Goal: Task Accomplishment & Management: Manage account settings

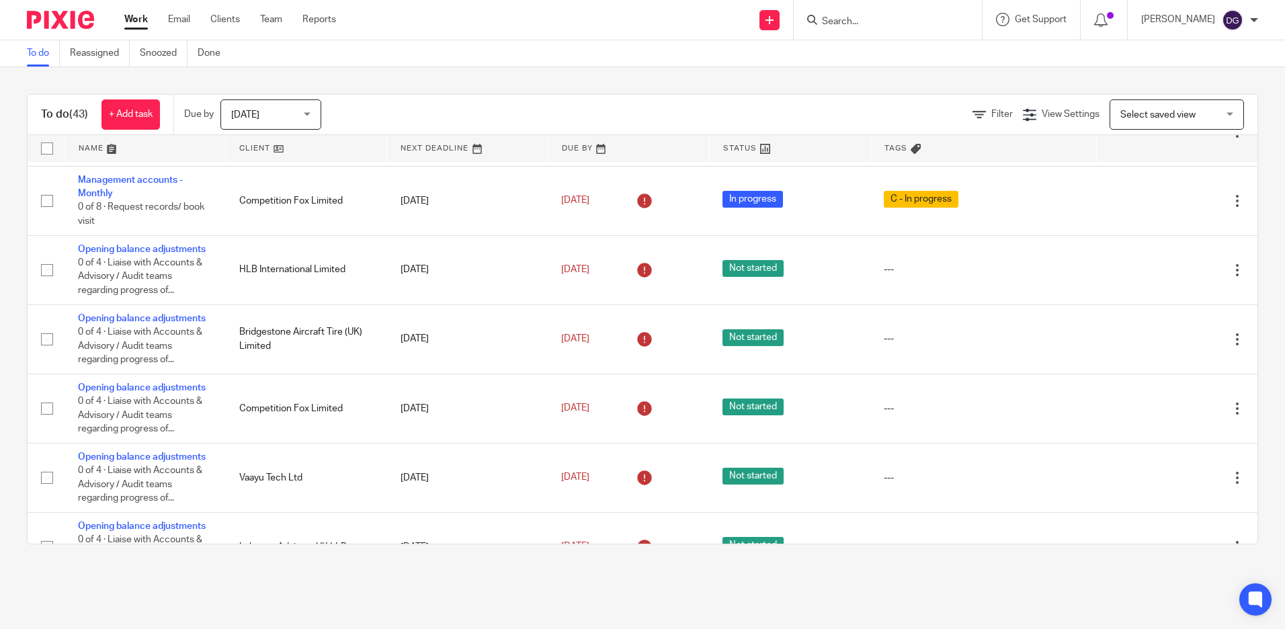
scroll to position [214, 0]
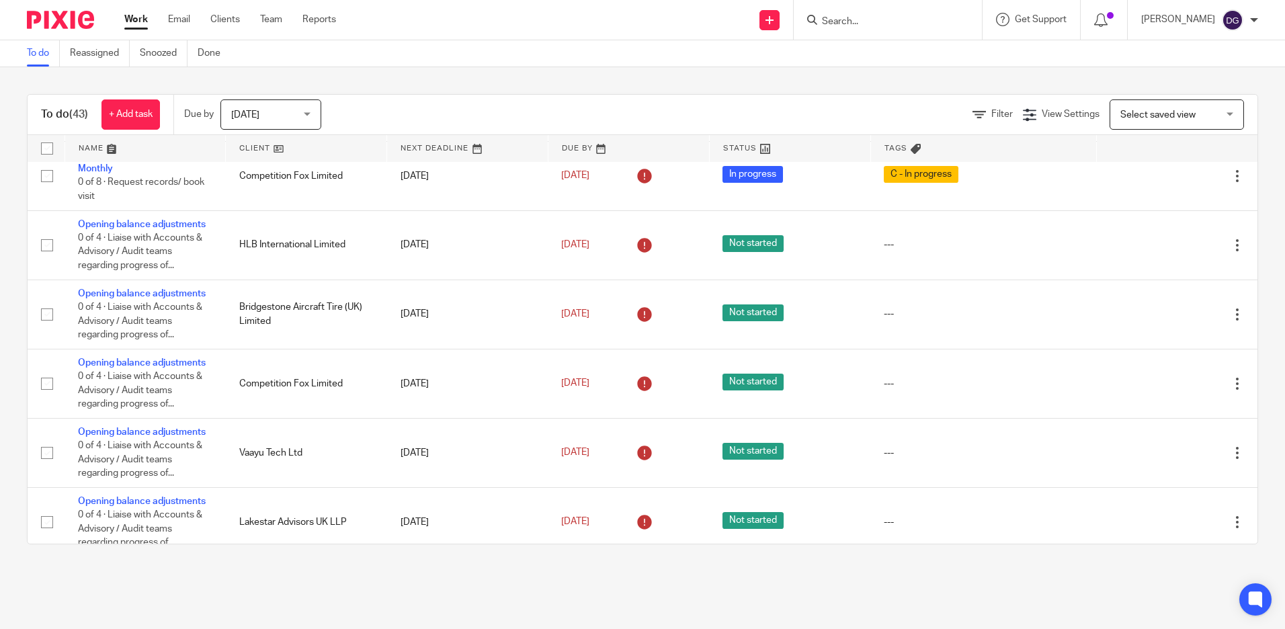
click at [1174, 118] on span "Select saved view" at bounding box center [1158, 114] width 75 height 9
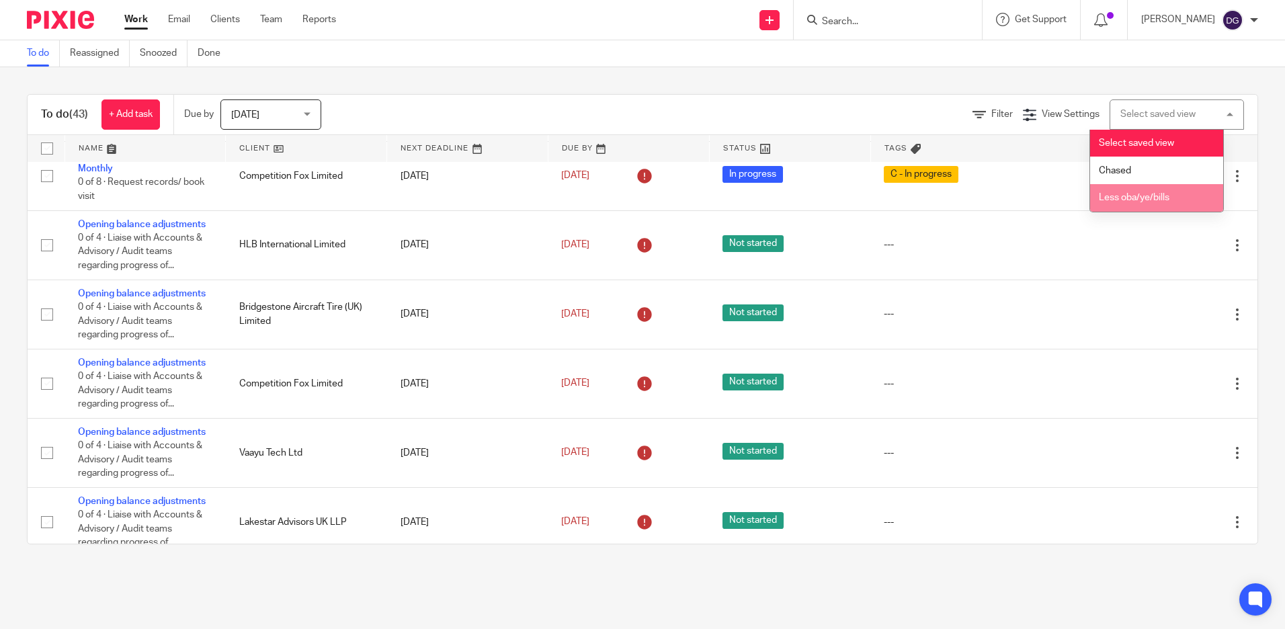
click at [1174, 200] on li "Less oba/ye/bills" at bounding box center [1156, 198] width 133 height 28
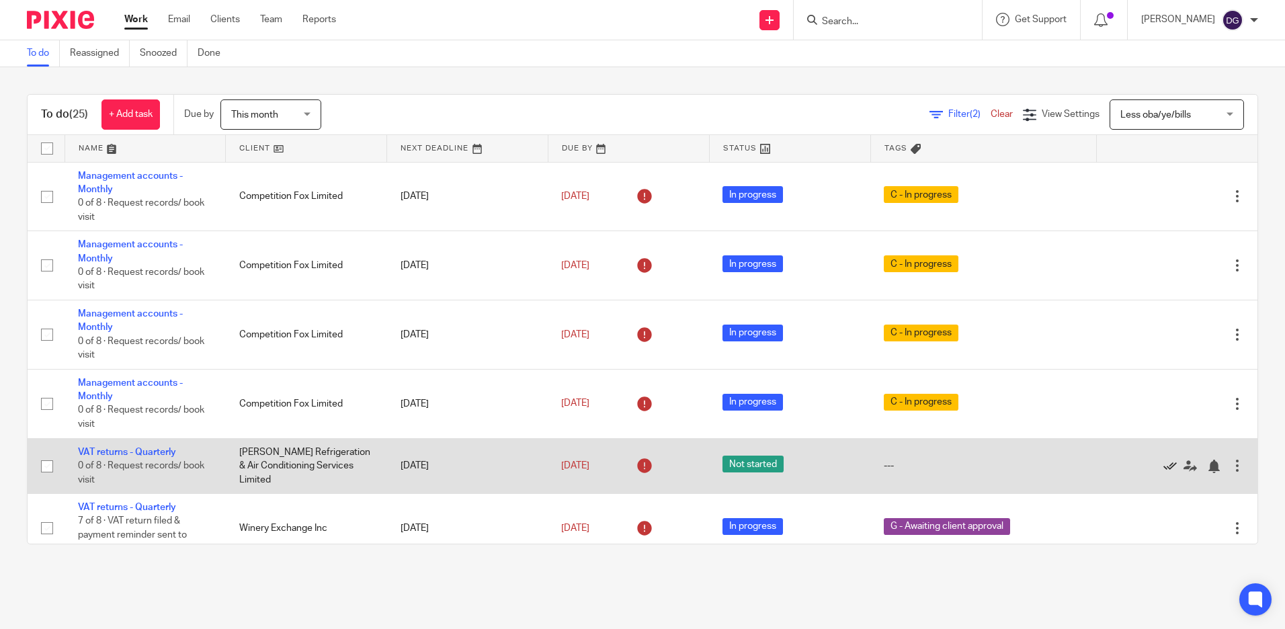
click at [1164, 466] on icon at bounding box center [1170, 466] width 13 height 13
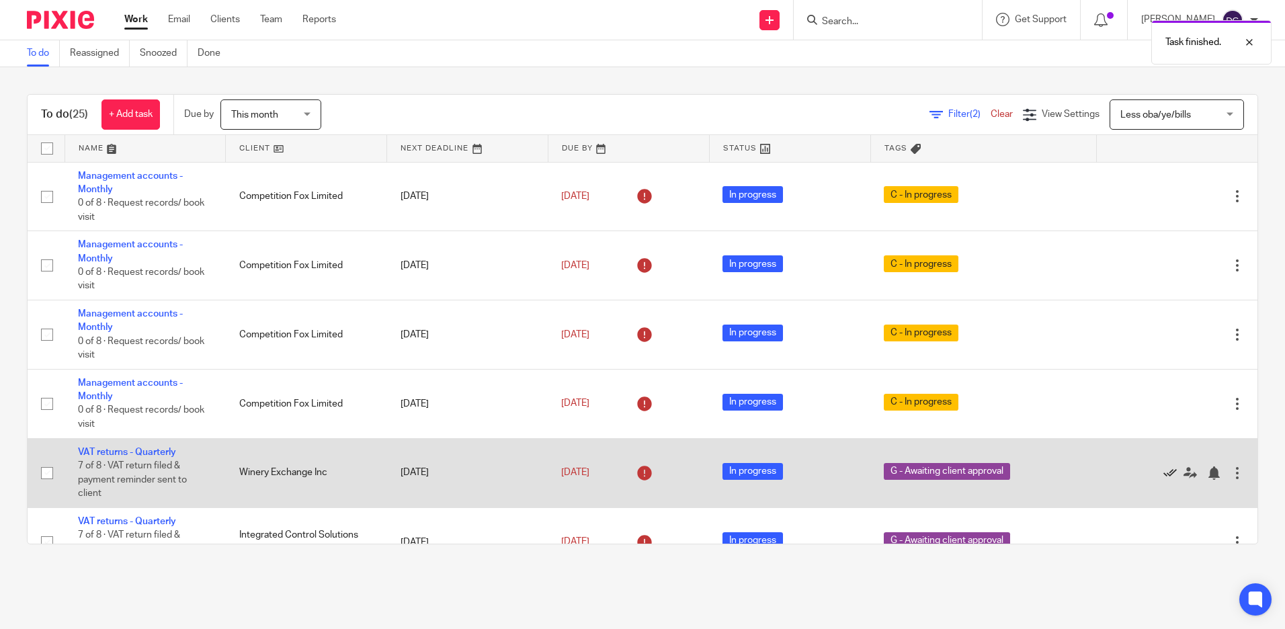
click at [1164, 476] on icon at bounding box center [1170, 472] width 13 height 13
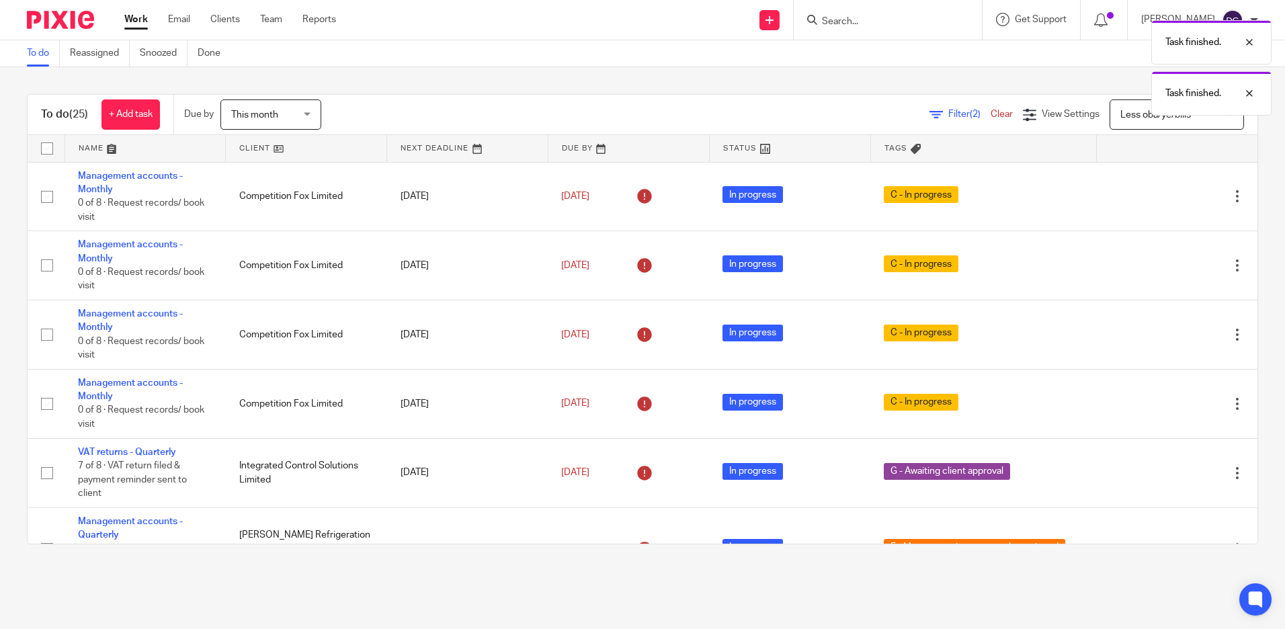
click at [1164, 476] on icon at bounding box center [1170, 472] width 13 height 13
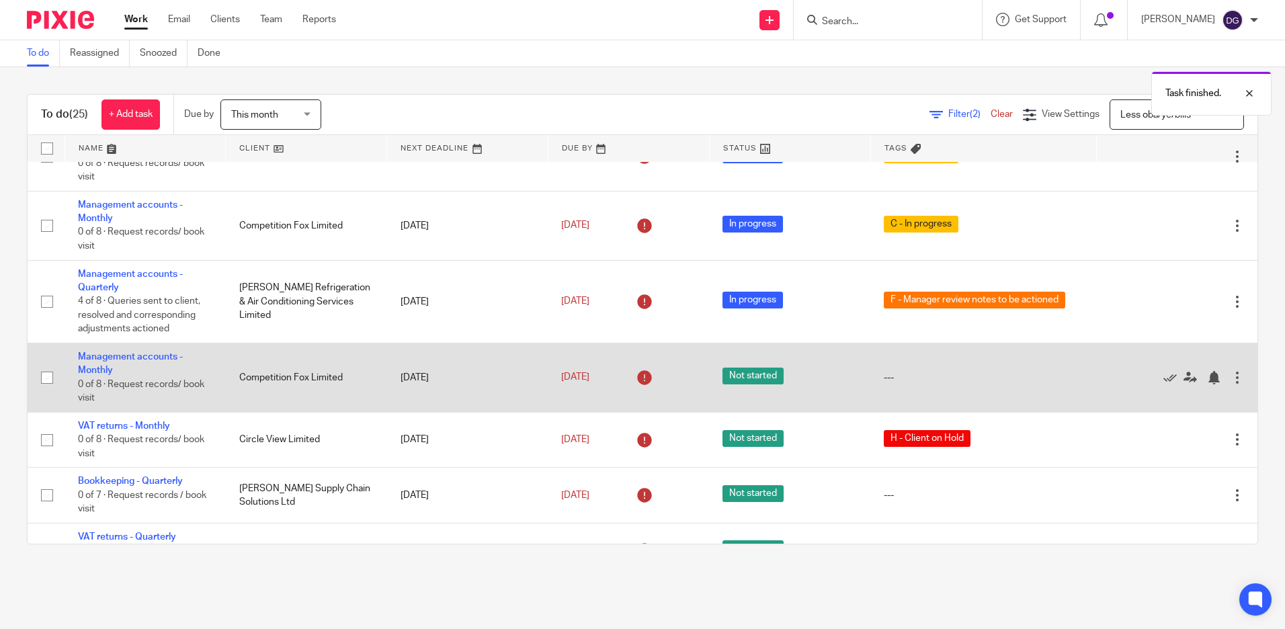
scroll to position [202, 0]
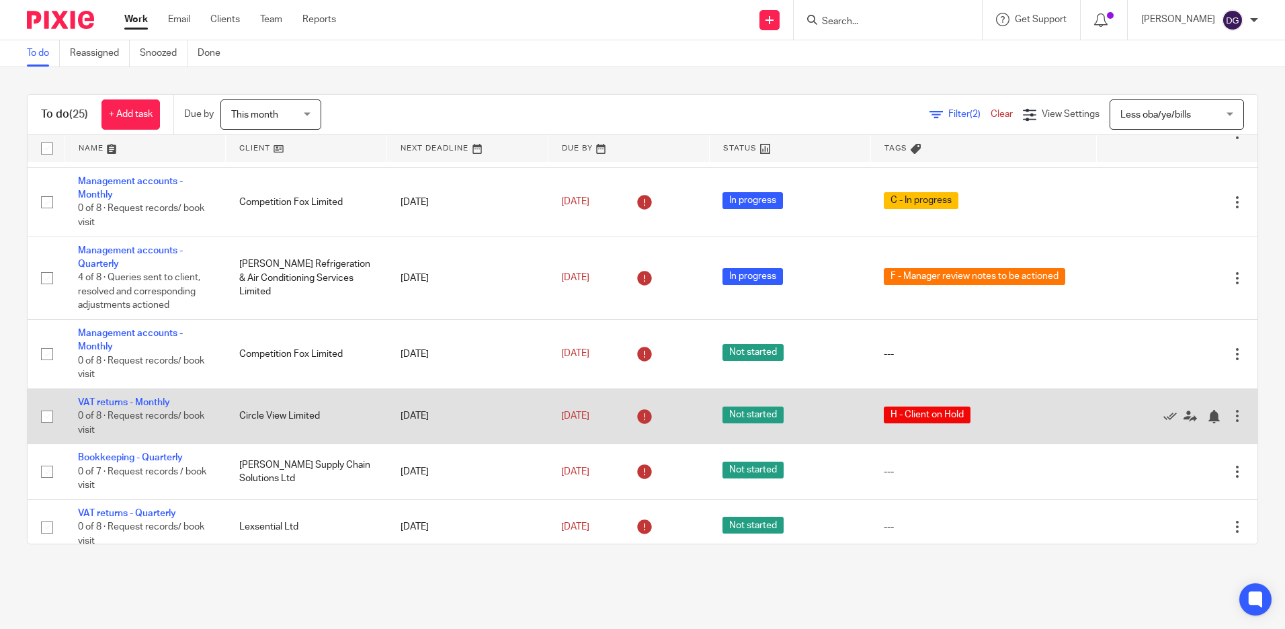
click at [1231, 417] on div at bounding box center [1237, 415] width 13 height 13
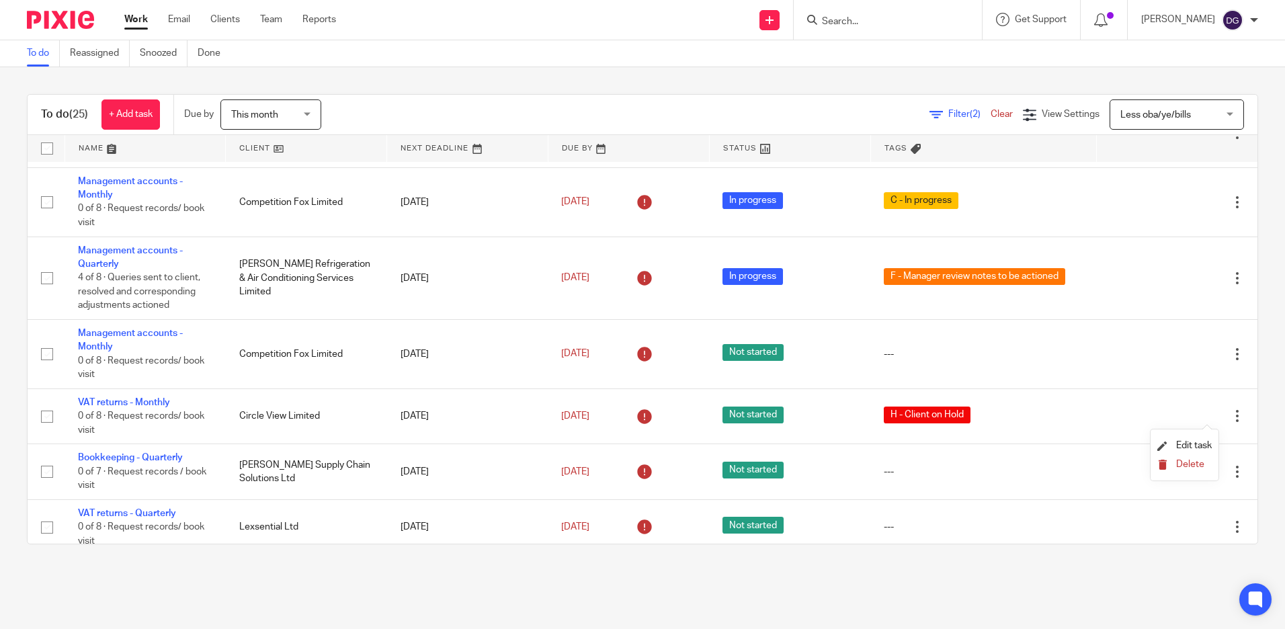
click at [1193, 462] on span "Delete" at bounding box center [1190, 464] width 28 height 9
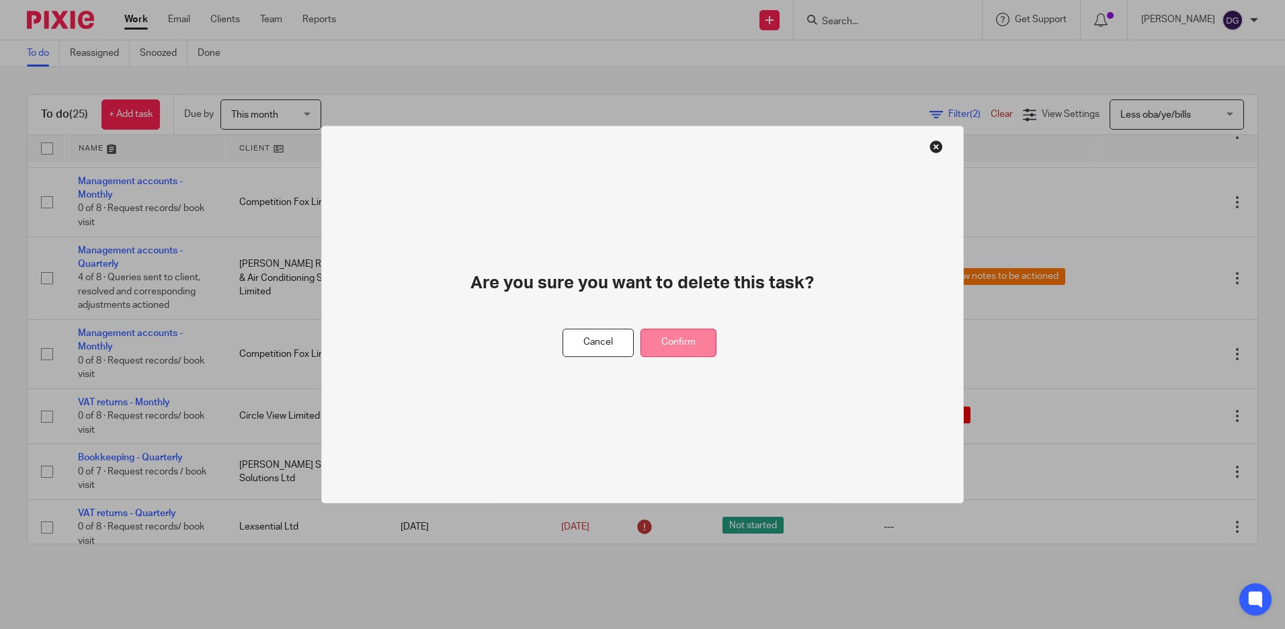
click at [679, 338] on button "Confirm" at bounding box center [679, 343] width 76 height 29
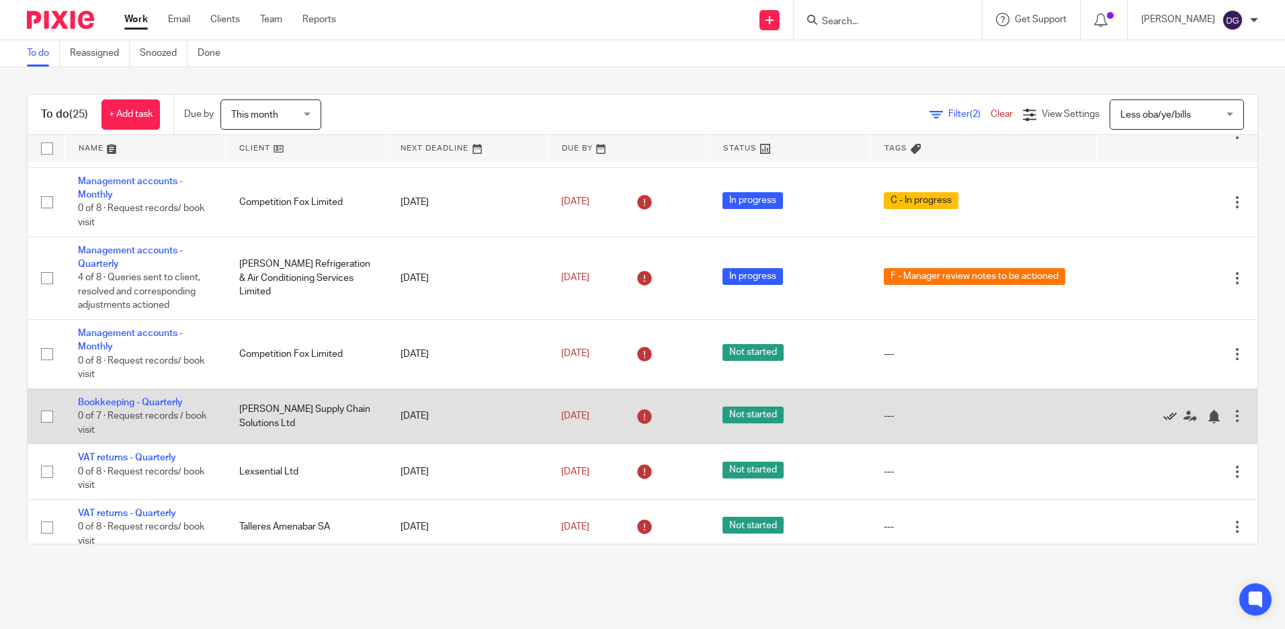
click at [1164, 418] on icon at bounding box center [1170, 416] width 13 height 13
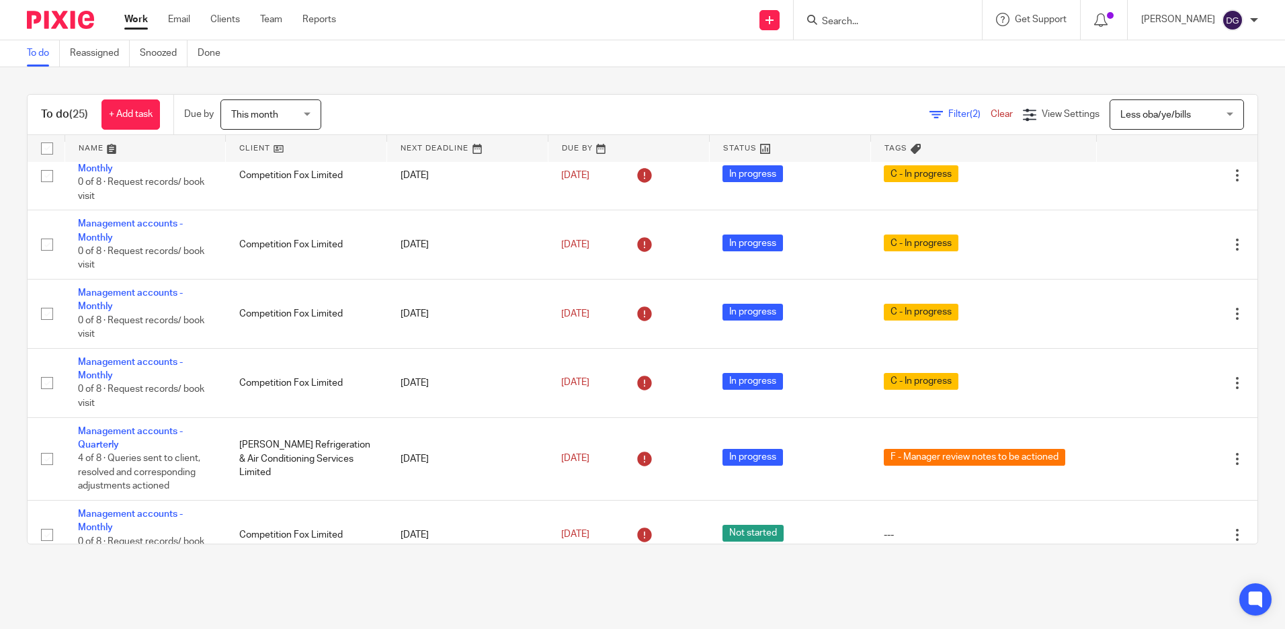
scroll to position [0, 0]
